Goal: Check status: Check status

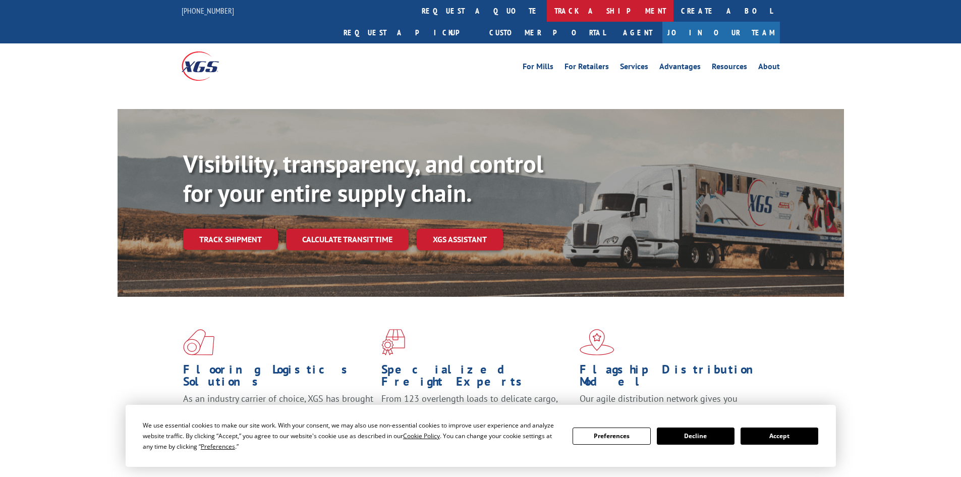
click at [547, 11] on link "track a shipment" at bounding box center [610, 11] width 127 height 22
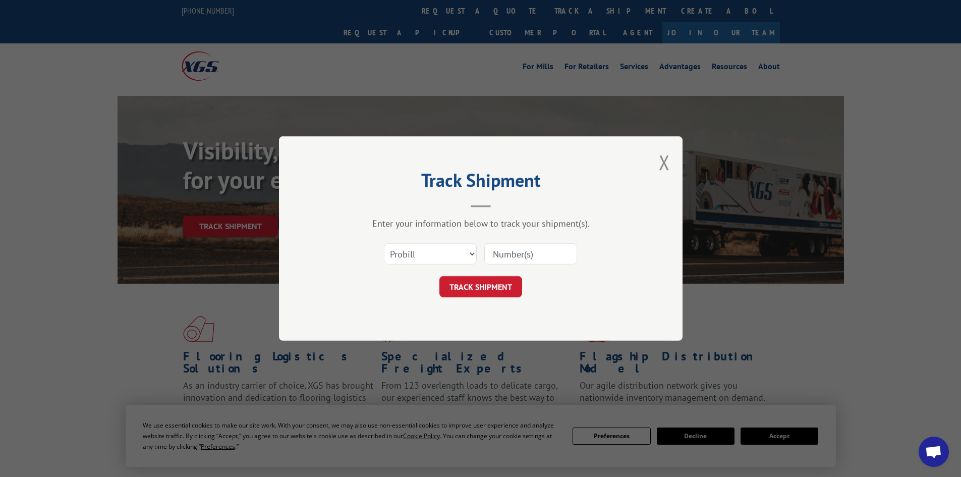
click at [442, 254] on select "Select category... Probill BOL PO" at bounding box center [430, 253] width 93 height 21
select select "bol"
click at [384, 243] on select "Select category... Probill BOL PO" at bounding box center [430, 253] width 93 height 21
click at [498, 256] on input at bounding box center [530, 253] width 93 height 21
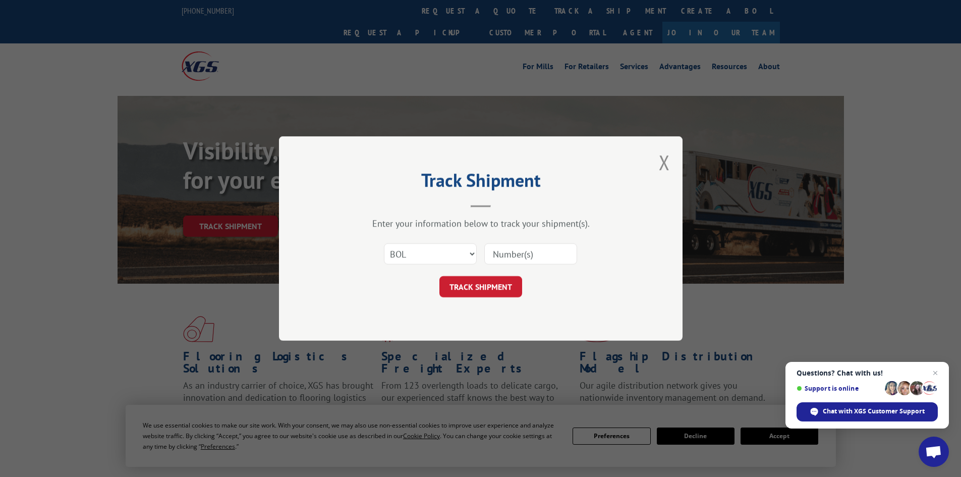
paste input "6021298"
type input "6021298"
click at [492, 282] on button "TRACK SHIPMENT" at bounding box center [480, 286] width 83 height 21
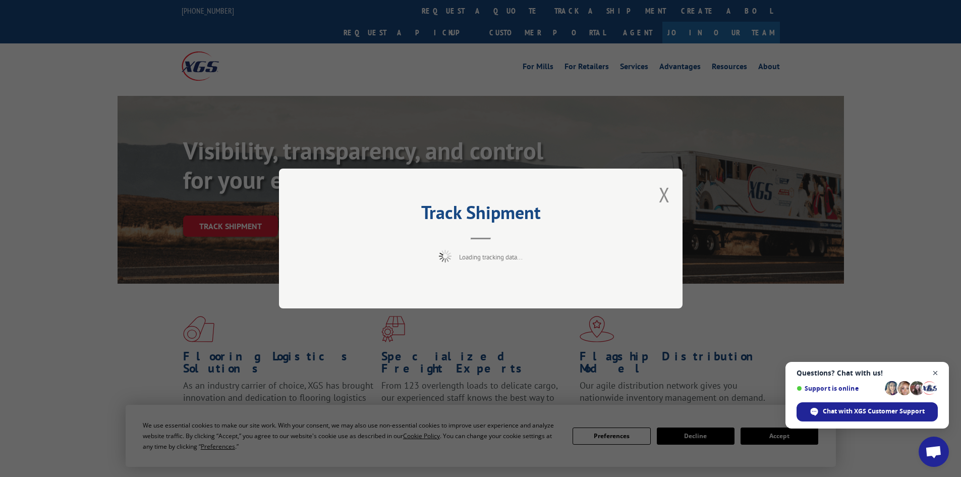
click at [935, 372] on span "Close chat" at bounding box center [935, 373] width 13 height 13
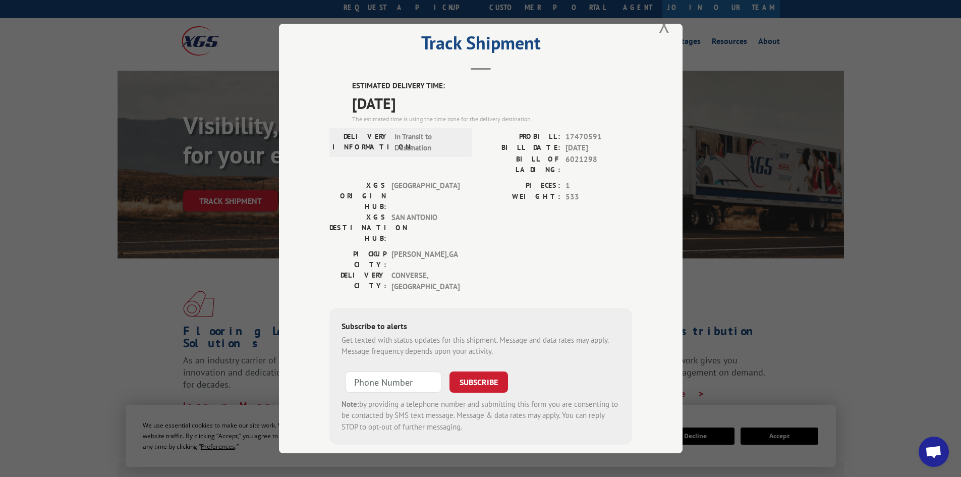
scroll to position [50, 0]
